Goal: Information Seeking & Learning: Check status

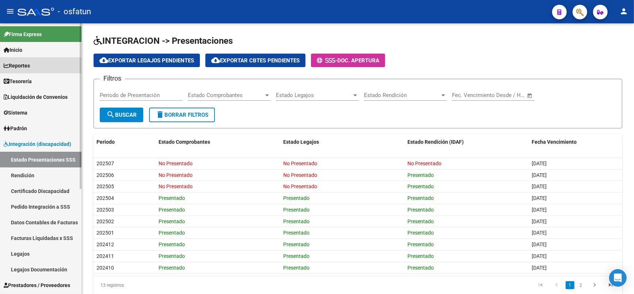
click at [21, 66] on span "Reportes" at bounding box center [17, 66] width 26 height 8
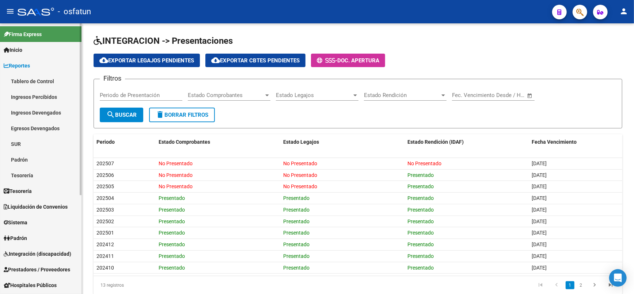
click at [20, 161] on link "Padrón" at bounding box center [40, 160] width 81 height 16
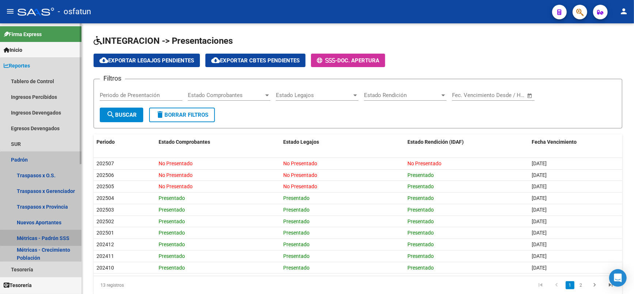
click at [54, 236] on link "Métricas - Padrón SSS" at bounding box center [40, 238] width 81 height 16
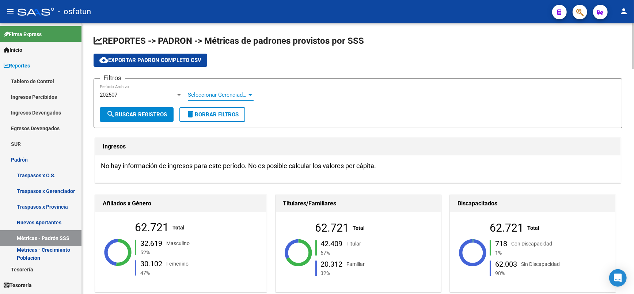
click at [250, 94] on div at bounding box center [250, 95] width 4 height 2
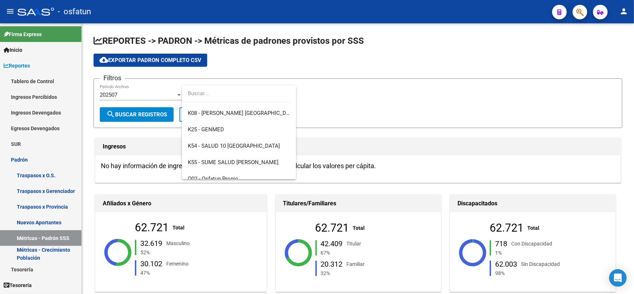
scroll to position [399, 0]
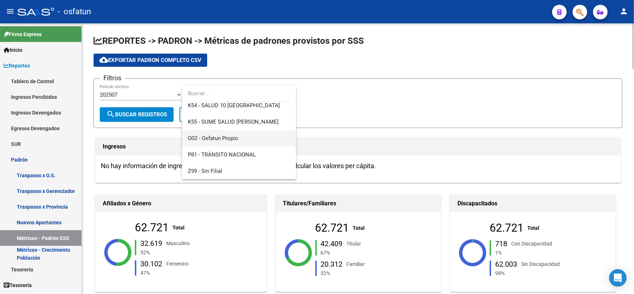
click at [258, 134] on span "O02 - Osfatun Propio" at bounding box center [239, 138] width 102 height 16
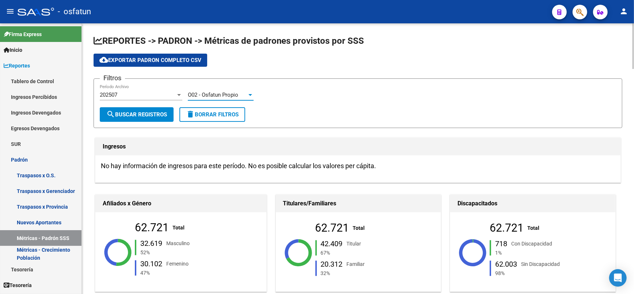
click at [141, 106] on div "202507 Período Archivo" at bounding box center [141, 96] width 83 height 23
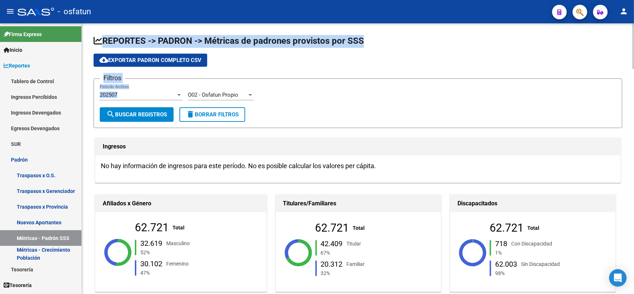
click at [150, 107] on form "Filtros 202507 Período Archivo O02 - Osfatun Propio Seleccionar Gerenciador sea…" at bounding box center [357, 104] width 528 height 50
click at [150, 109] on button "search Buscar Registros" at bounding box center [137, 114] width 74 height 15
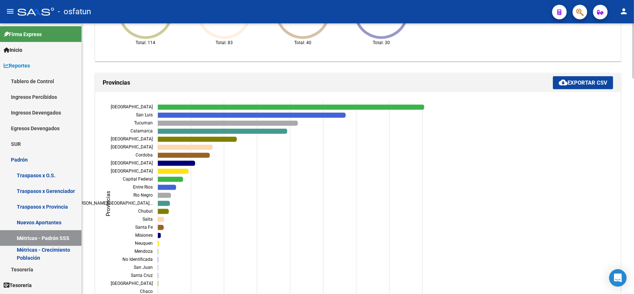
scroll to position [578, 0]
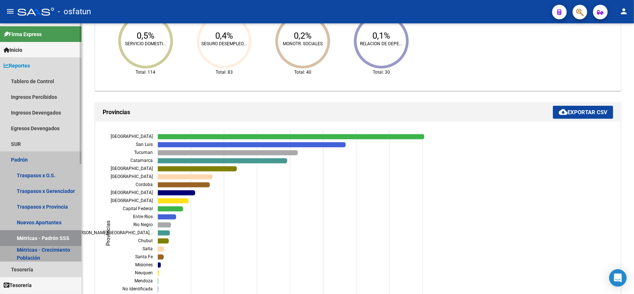
click at [35, 259] on link "Métricas - Crecimiento Población" at bounding box center [40, 254] width 81 height 16
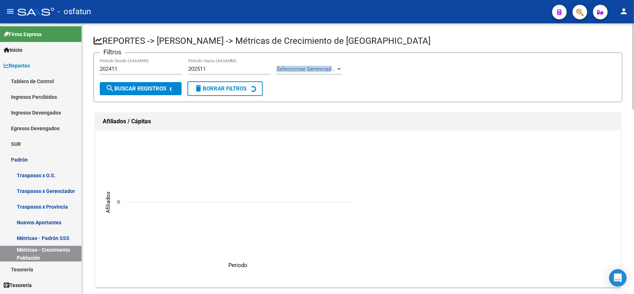
click at [298, 73] on div "Seleccionar Gerenciador Seleccionar Gerenciador" at bounding box center [309, 70] width 66 height 23
click at [299, 72] on span "Seleccionar Gerenciador" at bounding box center [305, 69] width 59 height 7
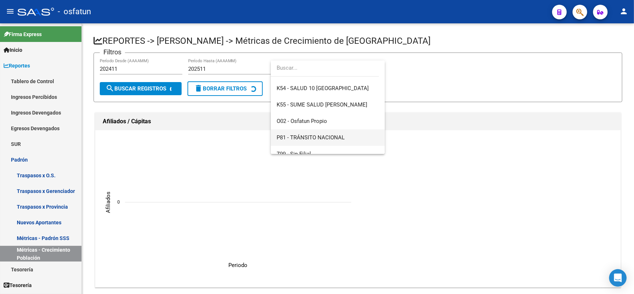
scroll to position [399, 0]
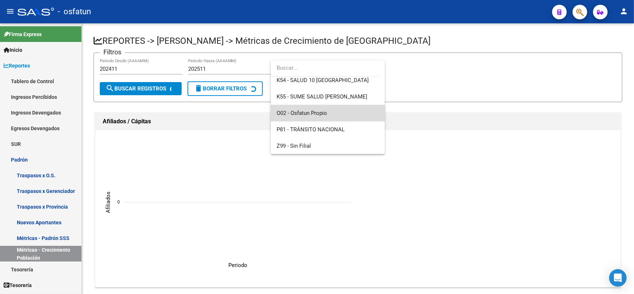
click at [331, 110] on span "O02 - Osfatun Propio" at bounding box center [327, 113] width 102 height 16
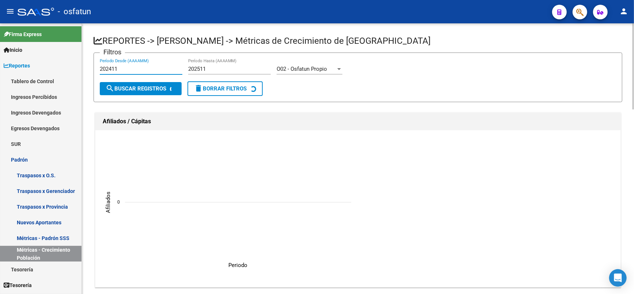
click at [127, 69] on input "202411" at bounding box center [141, 69] width 83 height 7
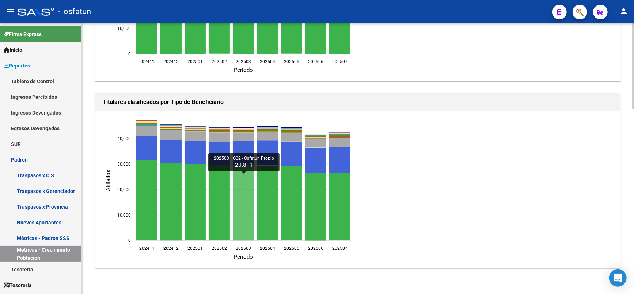
scroll to position [581, 0]
